Goal: Task Accomplishment & Management: Use online tool/utility

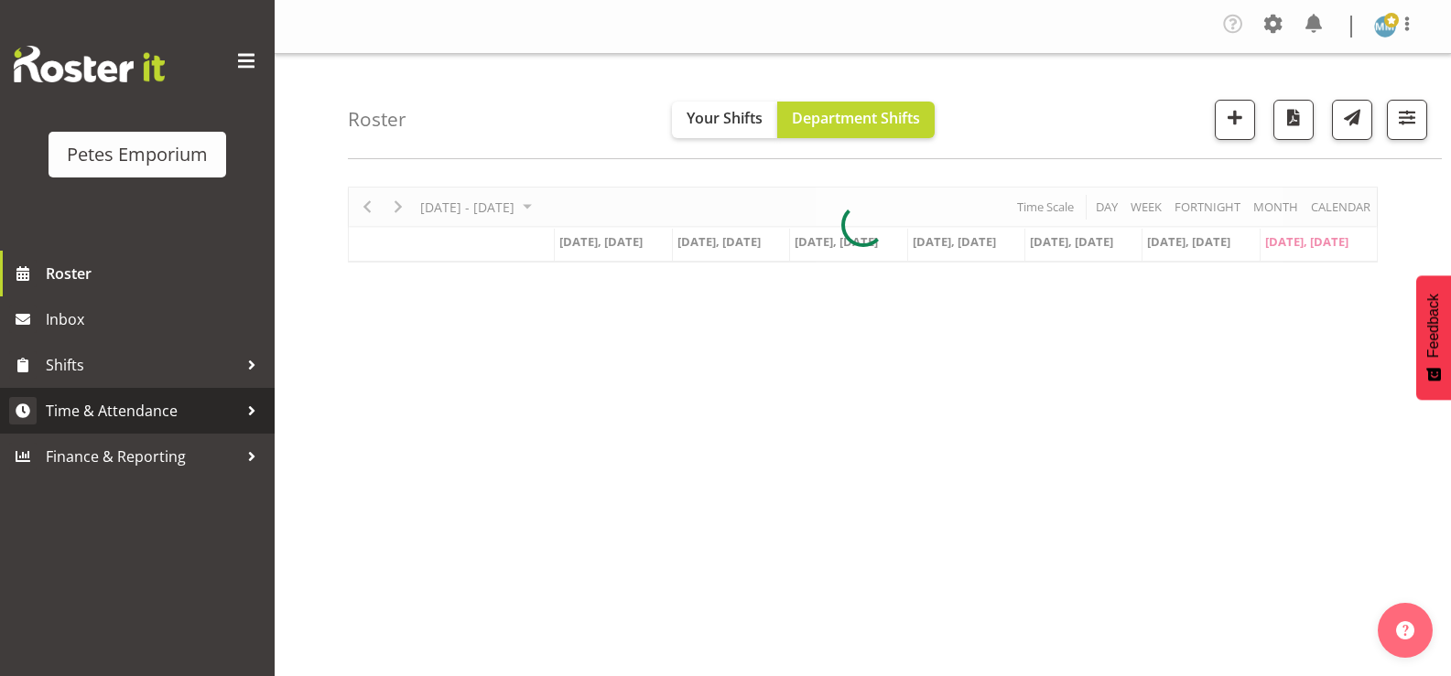
click at [156, 398] on span "Time & Attendance" at bounding box center [142, 410] width 192 height 27
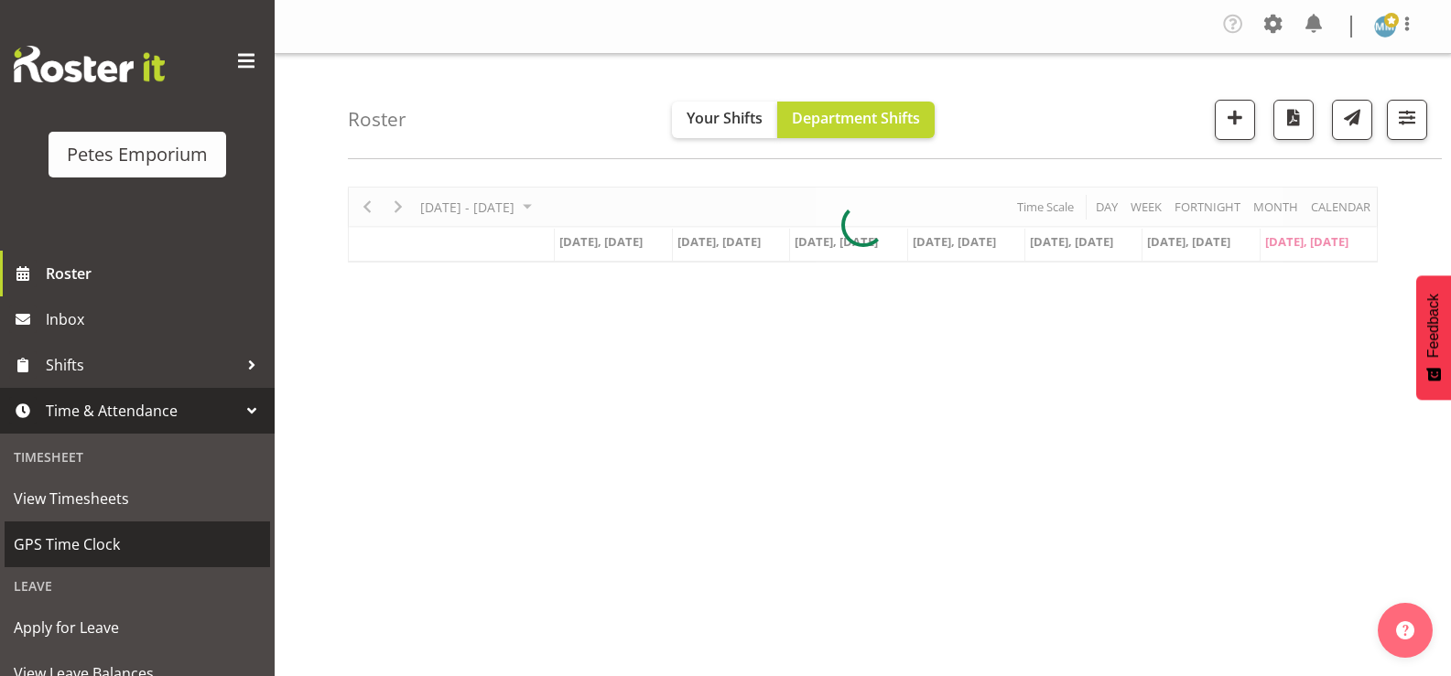
click at [109, 547] on span "GPS Time Clock" at bounding box center [137, 544] width 247 height 27
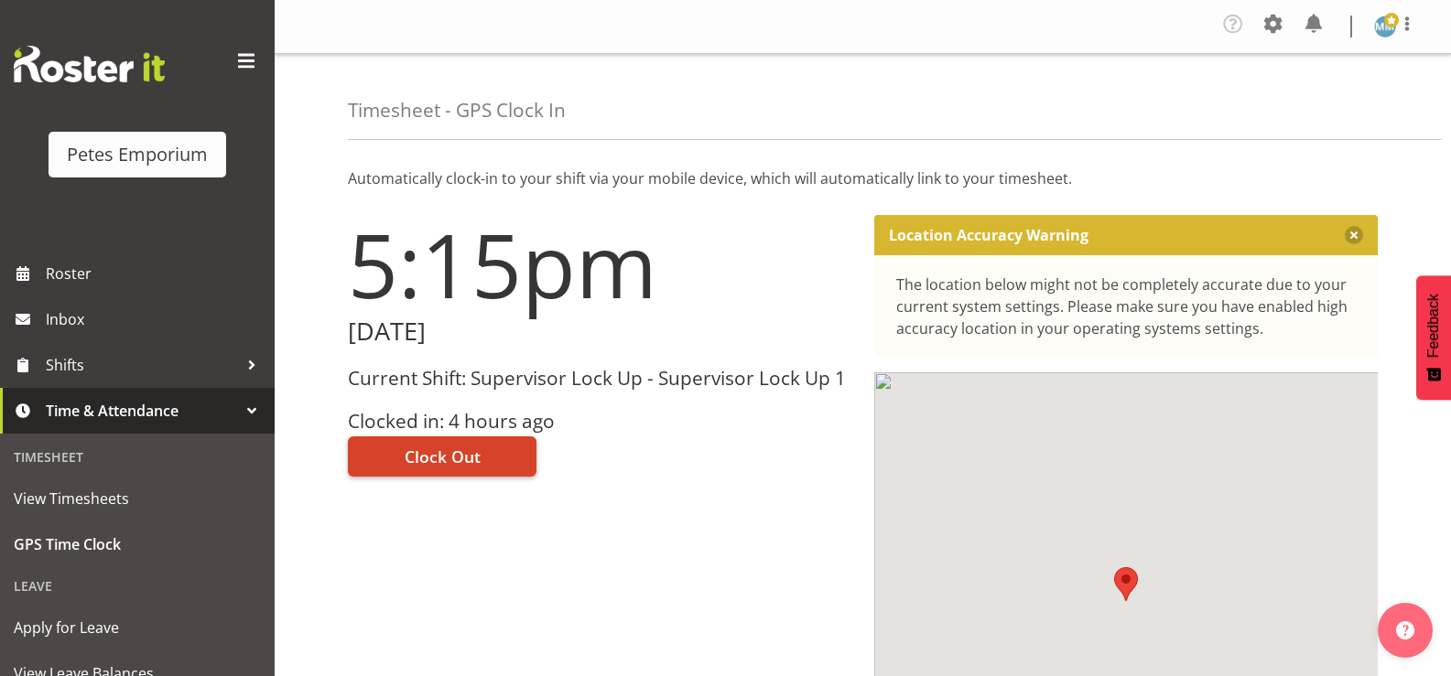
click at [455, 456] on span "Clock Out" at bounding box center [443, 457] width 76 height 24
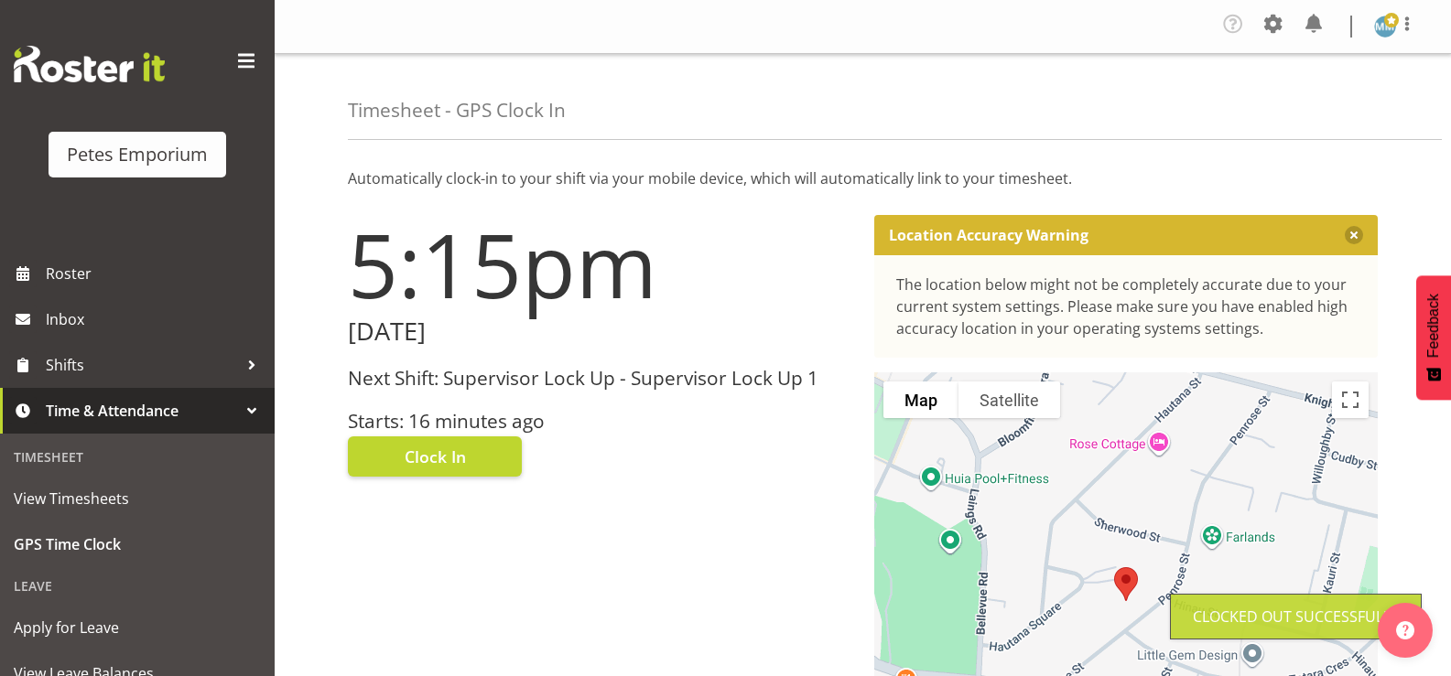
click at [1388, 27] on img at bounding box center [1385, 27] width 22 height 22
click at [1304, 103] on link "Log Out" at bounding box center [1330, 100] width 176 height 33
